Goal: Navigation & Orientation: Understand site structure

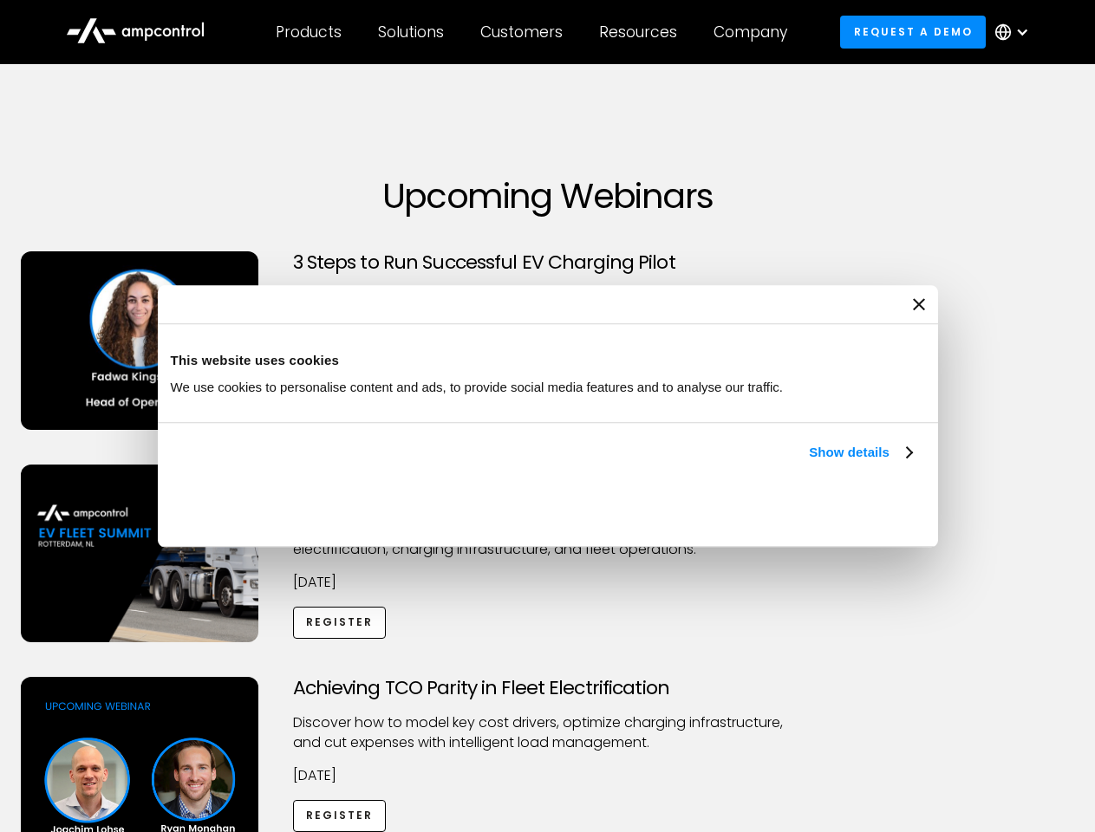
click at [809, 463] on link "Show details" at bounding box center [860, 452] width 102 height 21
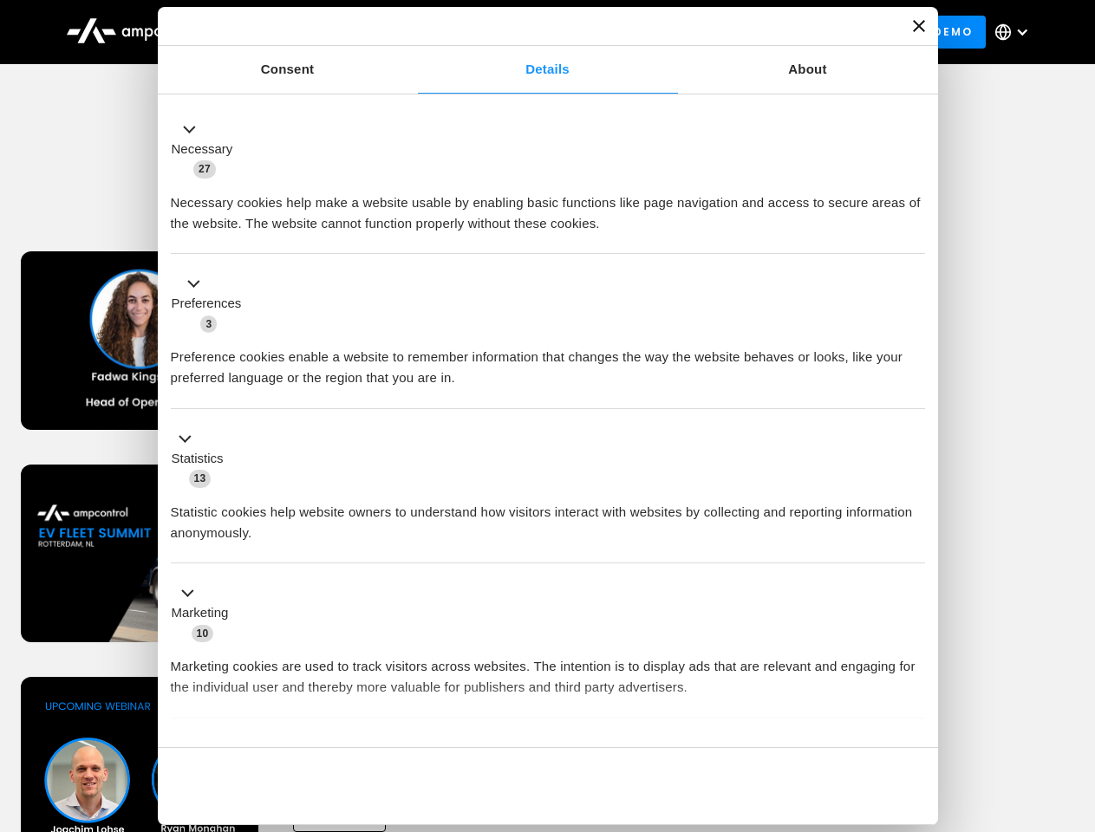
click at [914, 234] on div "Necessary cookies help make a website usable by enabling basic functions like p…" at bounding box center [548, 206] width 754 height 55
click at [1076, 699] on div "Achieving TCO Parity in Fleet Electrification Discover how to model key cost dr…" at bounding box center [547, 813] width 1089 height 272
click at [533, 32] on div "Customers" at bounding box center [521, 32] width 82 height 19
click at [308, 32] on div "Products" at bounding box center [309, 32] width 66 height 19
click at [412, 32] on div "Solutions" at bounding box center [411, 32] width 66 height 19
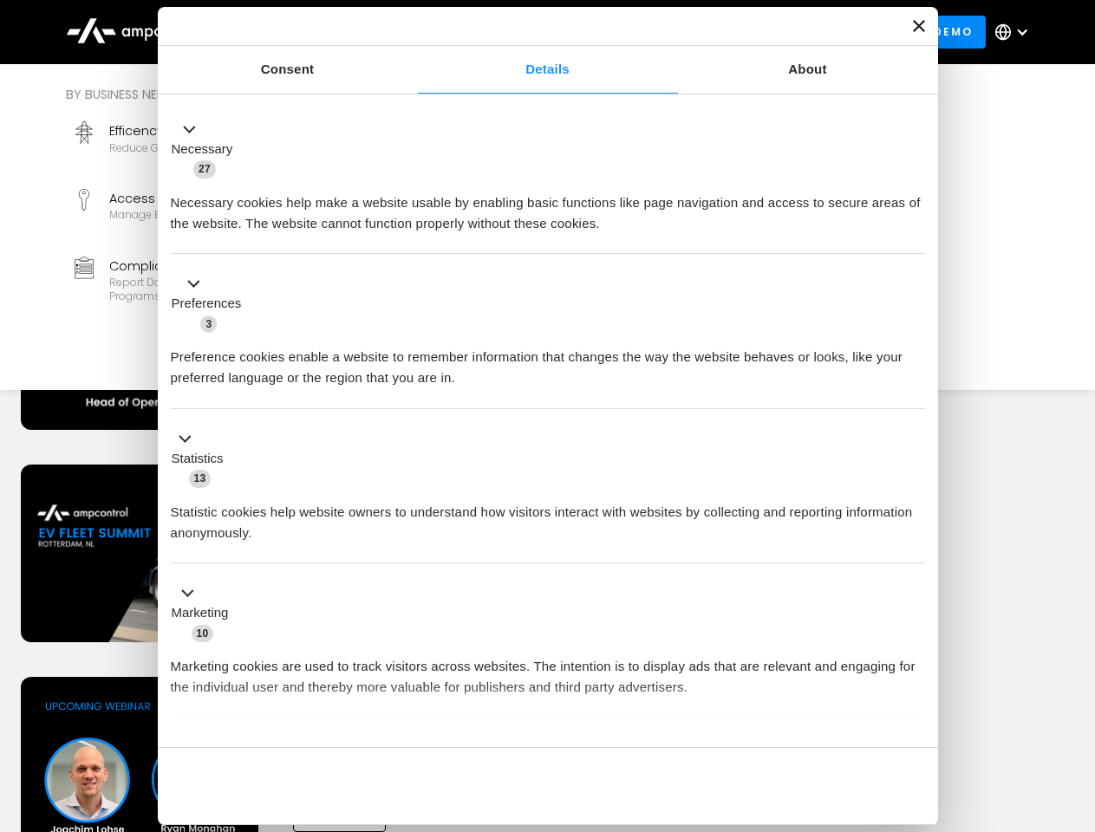
click at [524, 32] on div "Customers" at bounding box center [521, 32] width 82 height 19
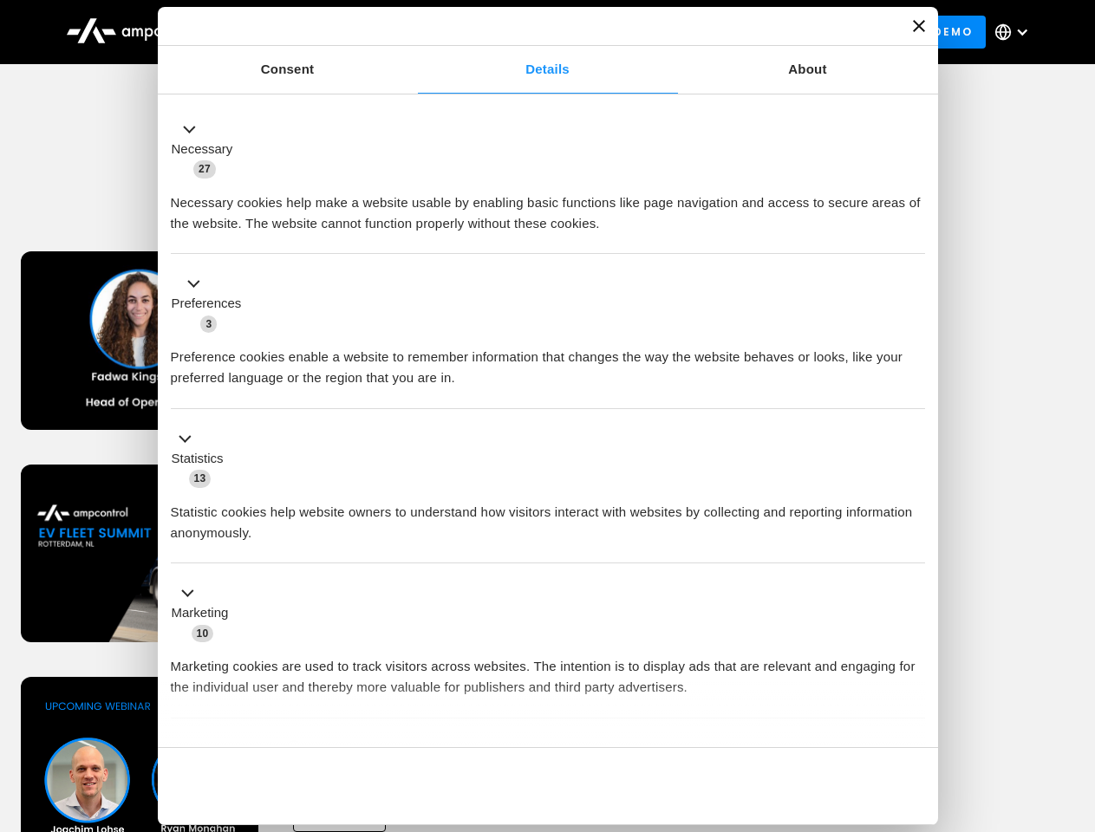
click at [641, 32] on div "Resources" at bounding box center [638, 32] width 78 height 19
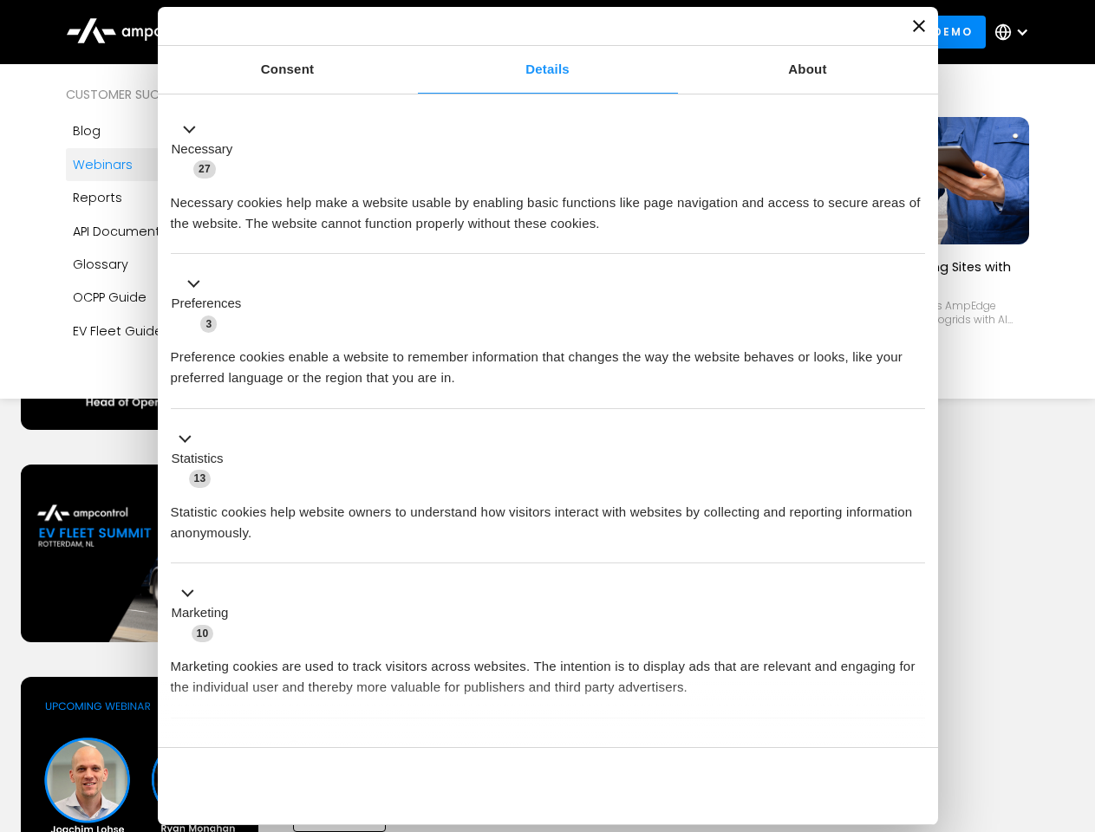
click at [756, 32] on div "Company" at bounding box center [750, 32] width 74 height 19
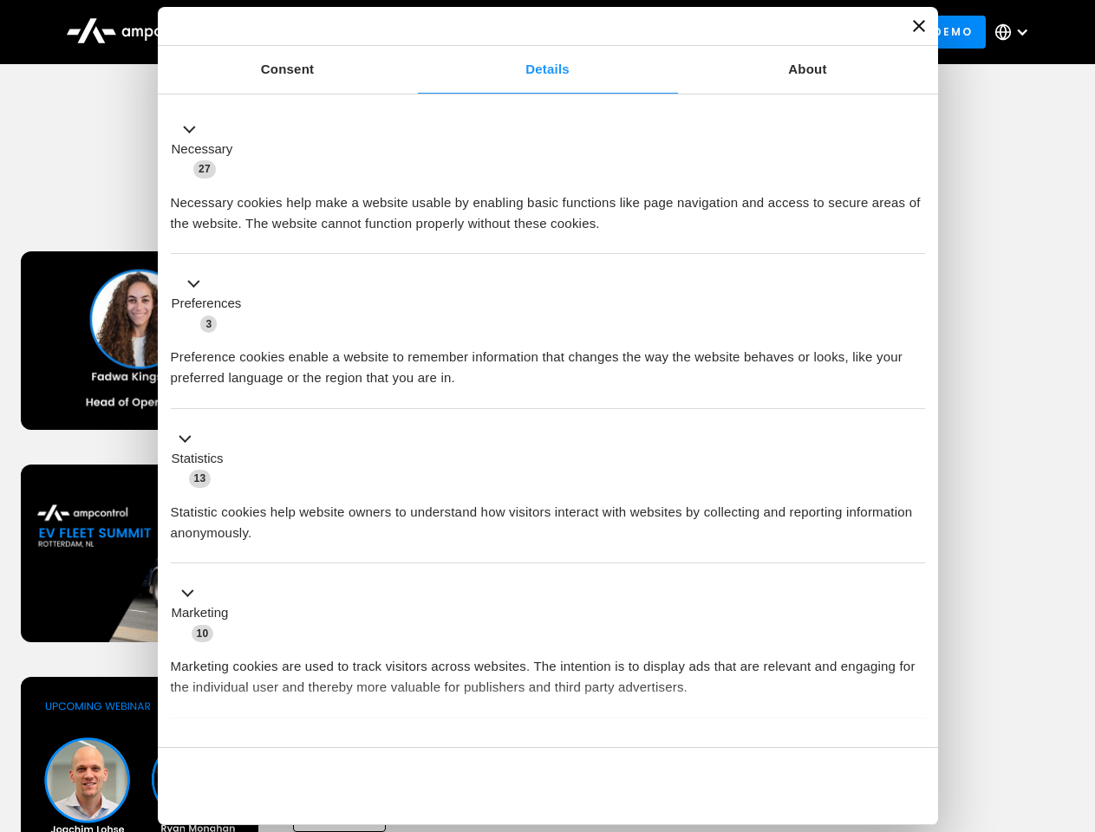
click at [1016, 32] on div at bounding box center [1022, 32] width 14 height 14
